Goal: Task Accomplishment & Management: Manage account settings

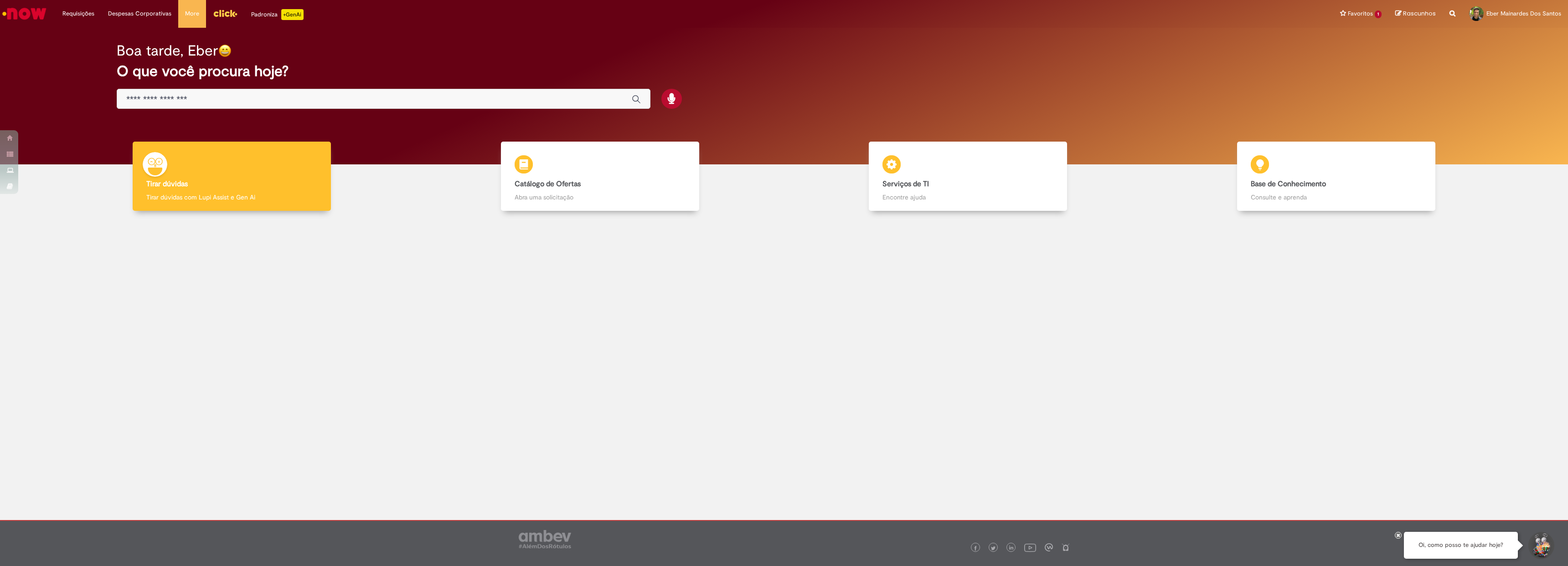
click at [229, 16] on img "Menu Cabeçalho" at bounding box center [225, 13] width 24 height 13
click at [1512, 21] on link "Eber Mainardes Dos Santos" at bounding box center [1515, 13] width 106 height 27
click at [1503, 32] on link "Perfil" at bounding box center [1467, 35] width 72 height 10
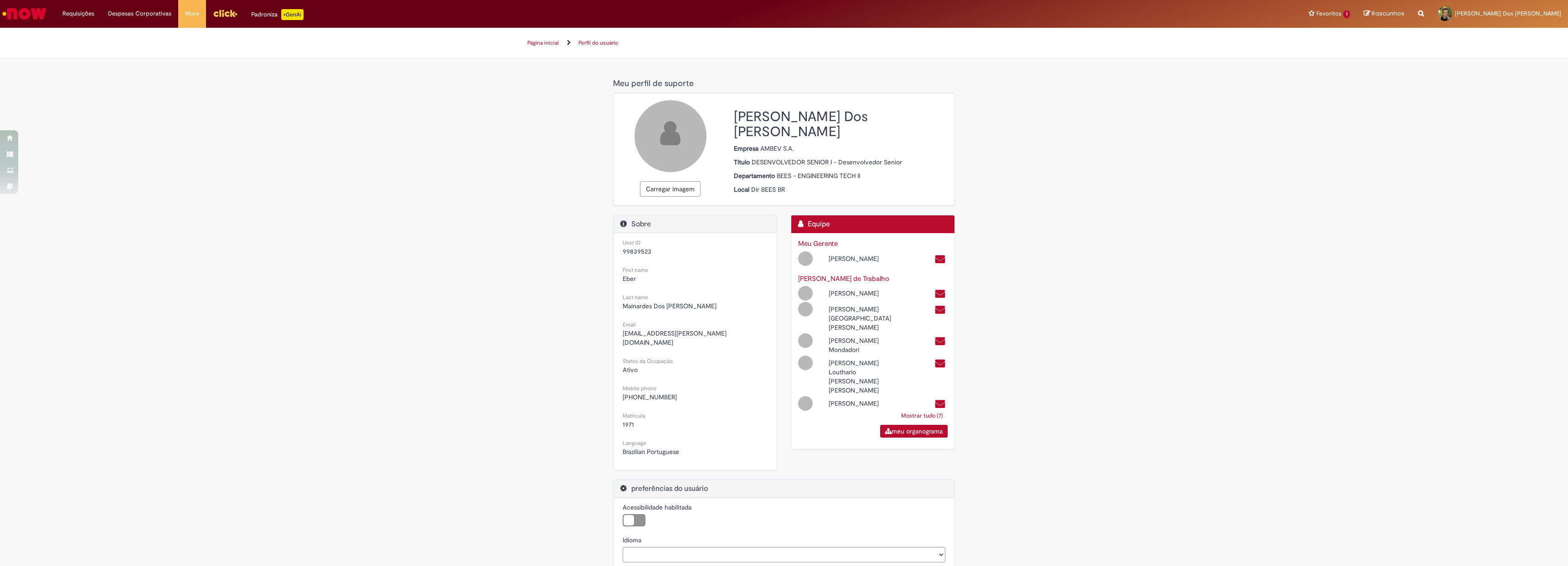
select select "**********"
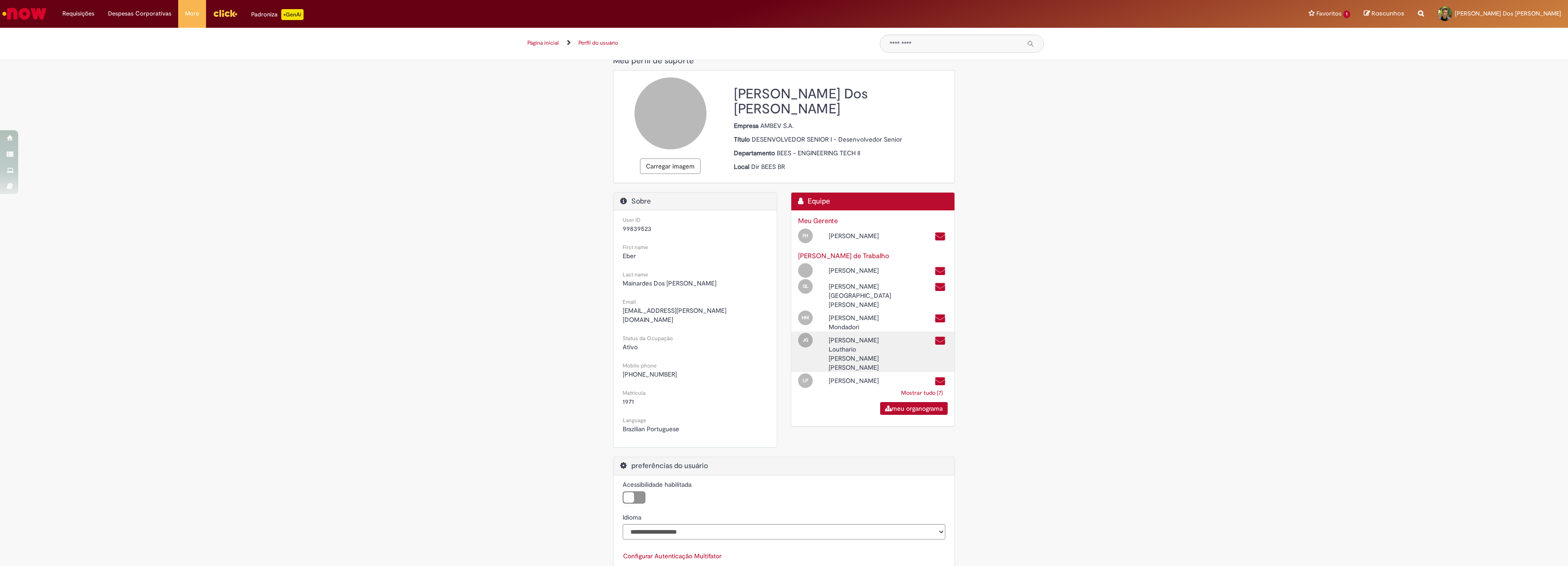
scroll to position [35, 0]
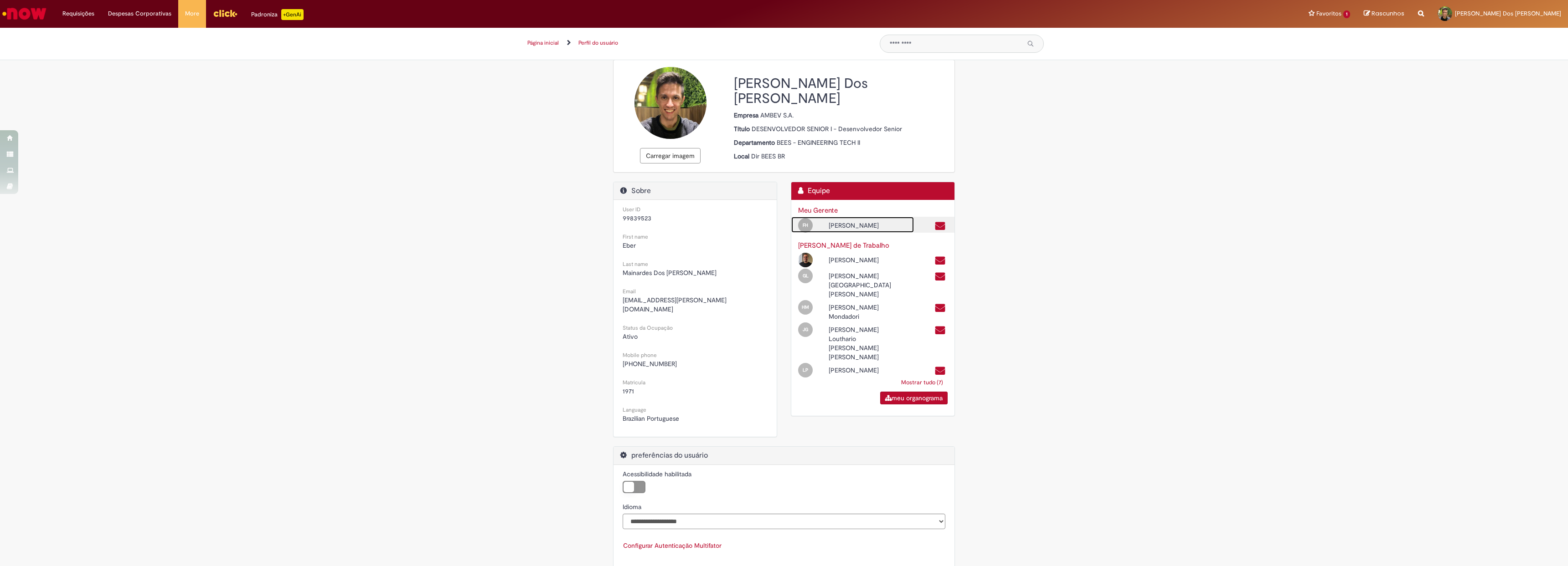
click at [845, 226] on div "Fernando Higa" at bounding box center [867, 225] width 92 height 9
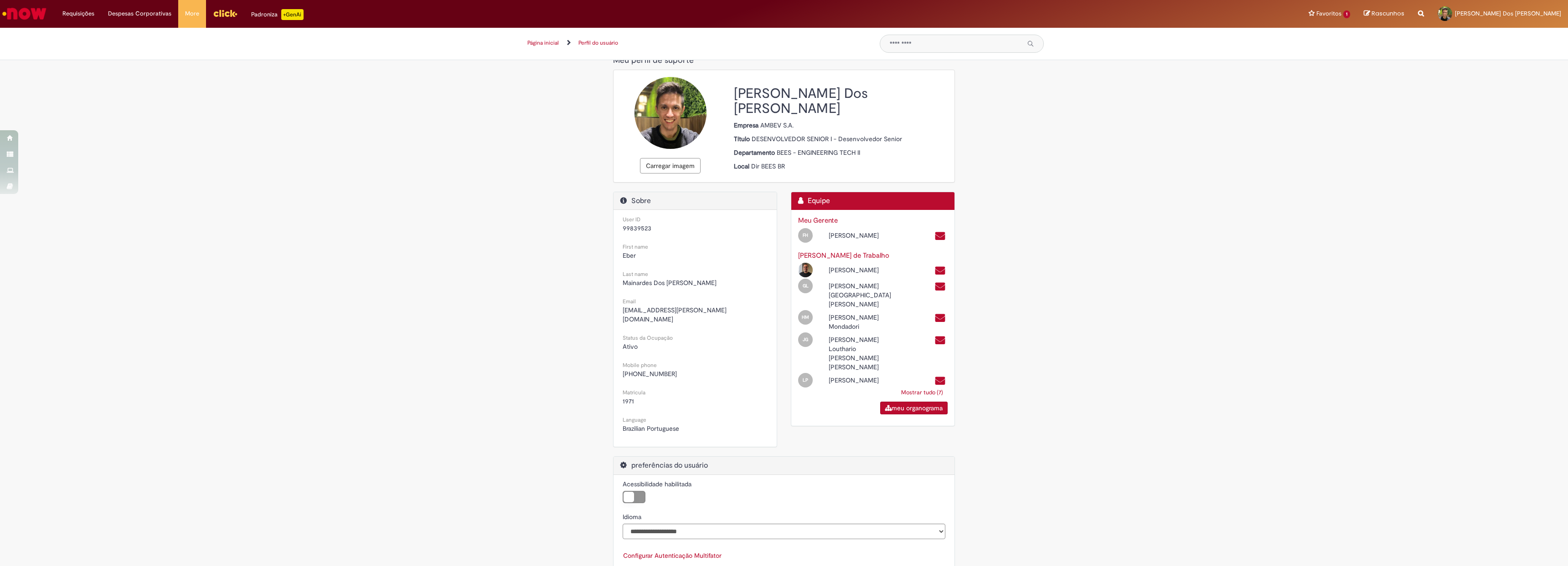
scroll to position [35, 0]
